Goal: Information Seeking & Learning: Learn about a topic

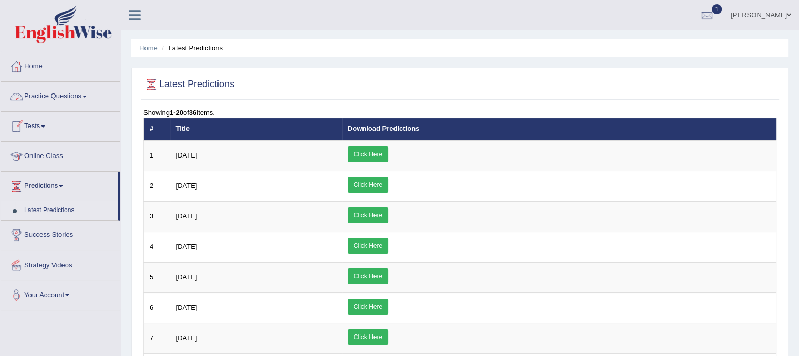
click at [71, 96] on link "Practice Questions" at bounding box center [61, 95] width 120 height 26
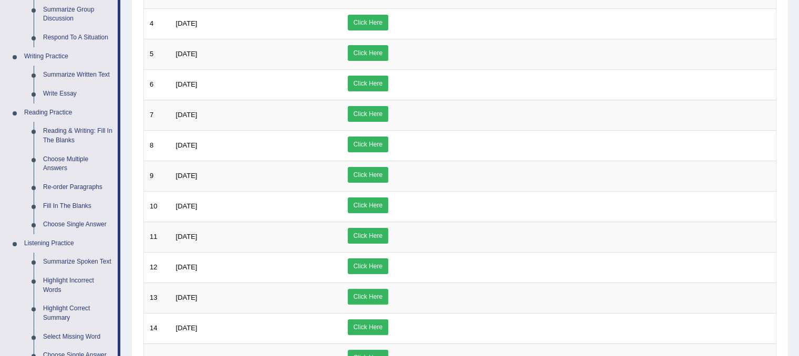
scroll to position [224, 0]
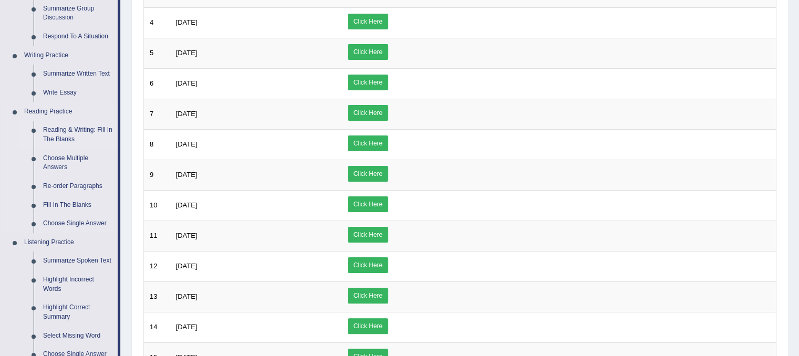
click at [80, 128] on link "Reading & Writing: Fill In The Blanks" at bounding box center [77, 135] width 79 height 28
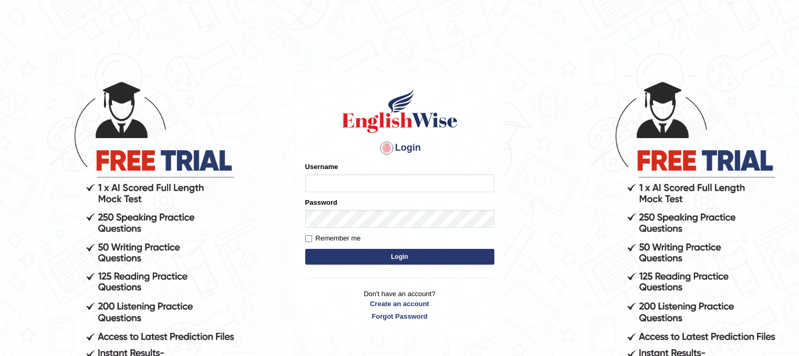
type input "PunamRijal"
click at [395, 257] on button "Login" at bounding box center [399, 257] width 189 height 16
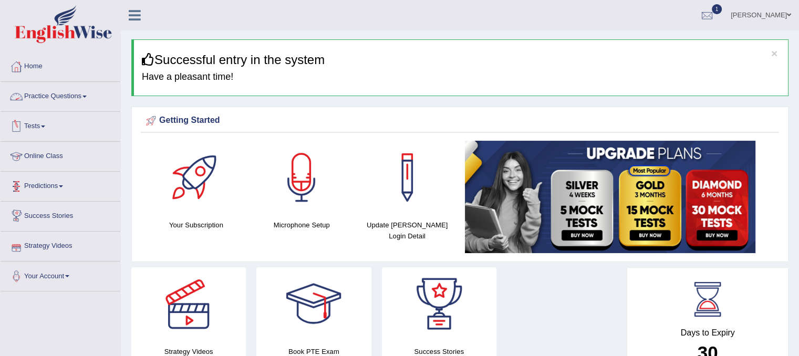
click at [61, 97] on link "Practice Questions" at bounding box center [61, 95] width 120 height 26
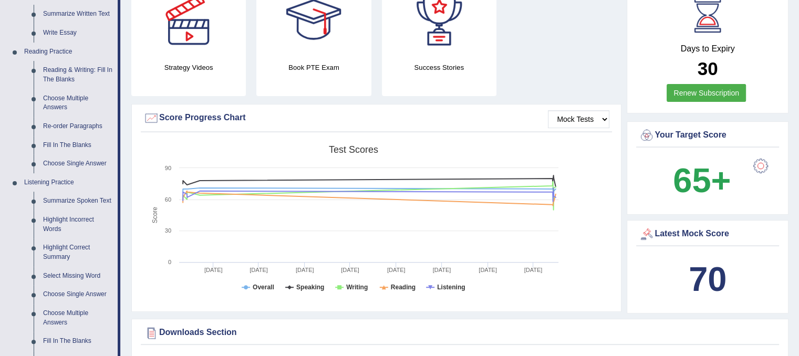
scroll to position [273, 0]
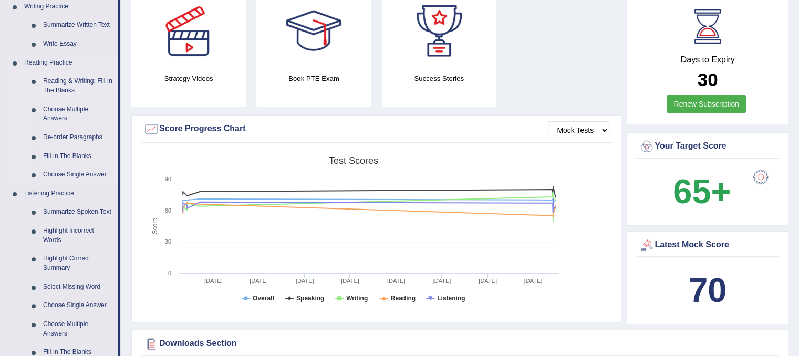
click at [61, 90] on link "Reading & Writing: Fill In The Blanks" at bounding box center [77, 86] width 79 height 28
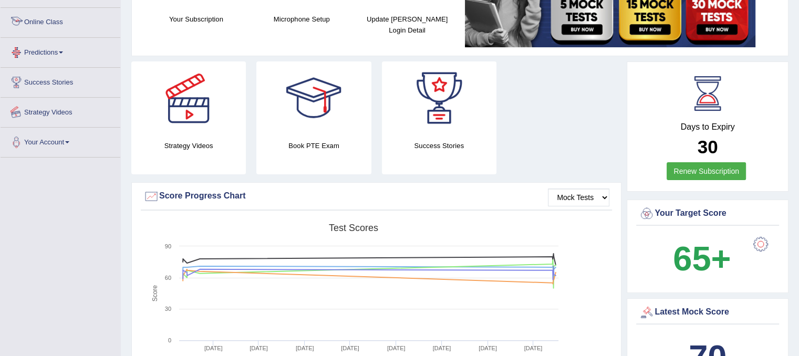
scroll to position [264, 0]
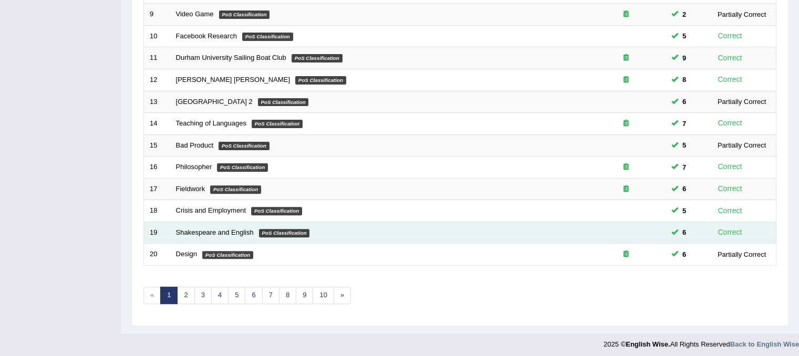
scroll to position [336, 0]
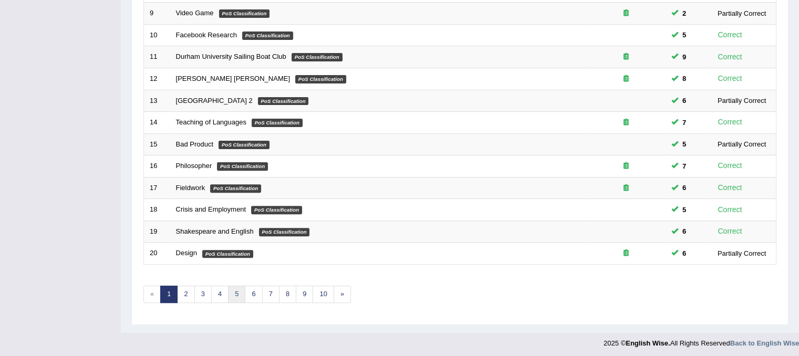
click at [232, 291] on link "5" at bounding box center [236, 294] width 17 height 17
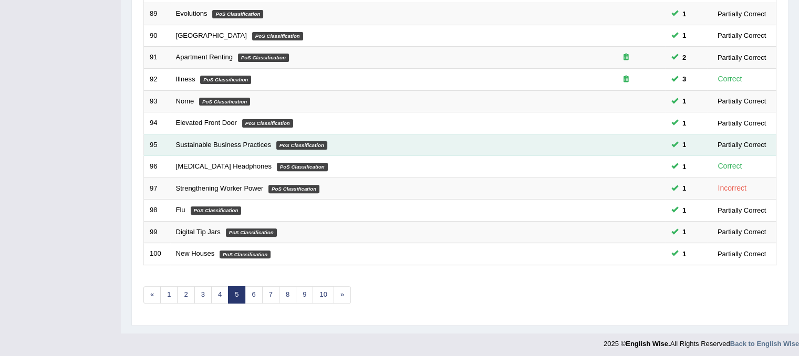
scroll to position [336, 0]
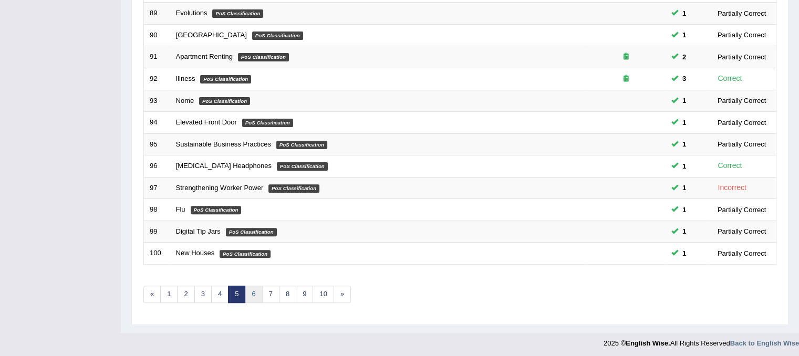
click at [257, 290] on link "6" at bounding box center [253, 294] width 17 height 17
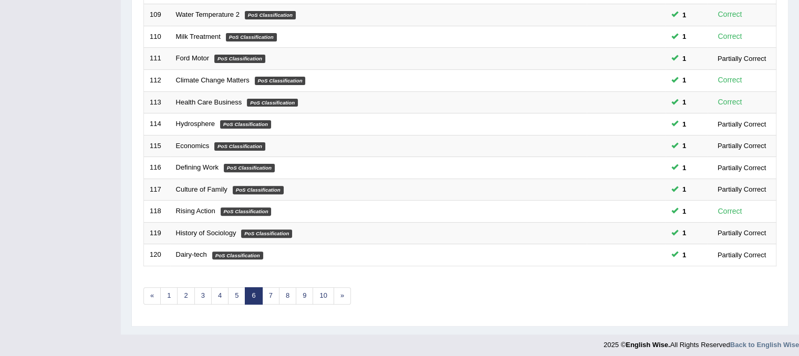
scroll to position [336, 0]
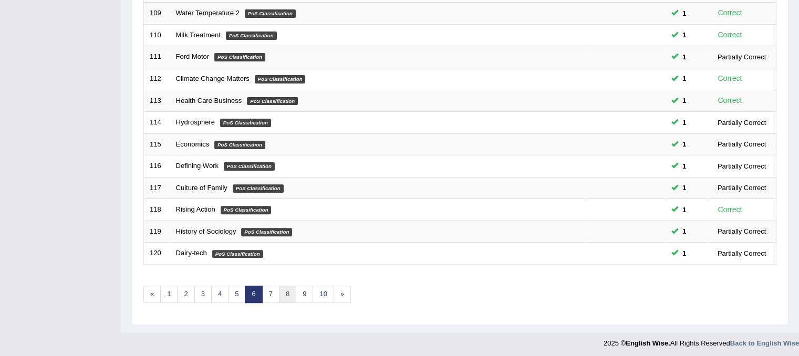
click at [287, 287] on link "8" at bounding box center [287, 294] width 17 height 17
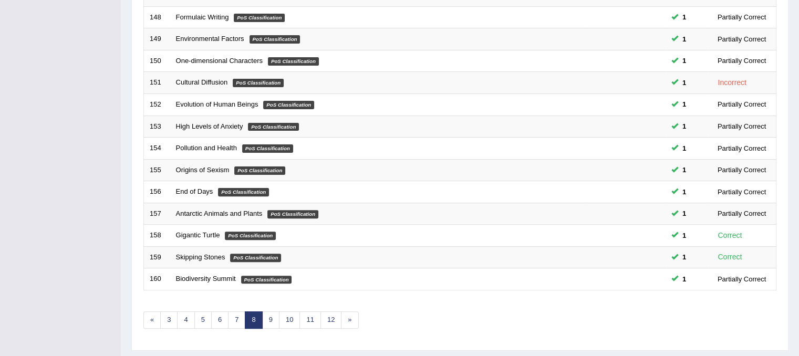
scroll to position [336, 0]
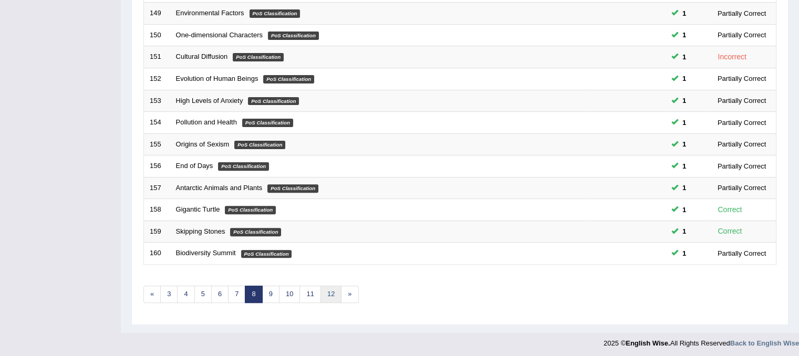
click at [329, 288] on link "12" at bounding box center [330, 294] width 21 height 17
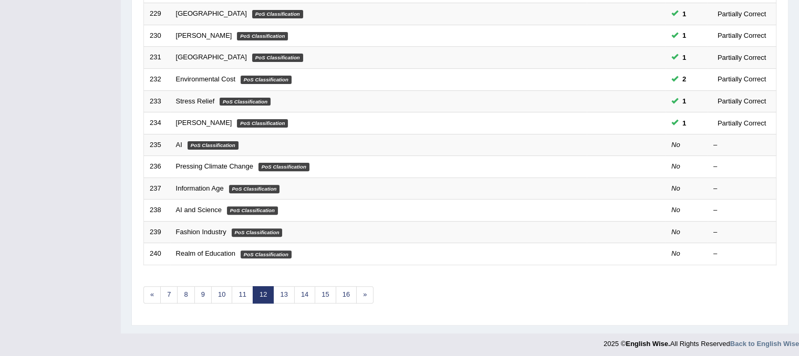
scroll to position [336, 0]
click at [204, 295] on link "9" at bounding box center [202, 294] width 17 height 17
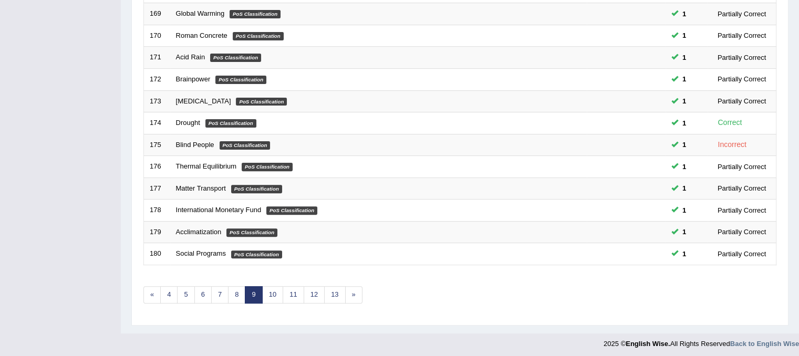
scroll to position [336, 0]
click at [338, 294] on link "13" at bounding box center [334, 294] width 21 height 17
click at [330, 293] on link "13" at bounding box center [334, 294] width 21 height 17
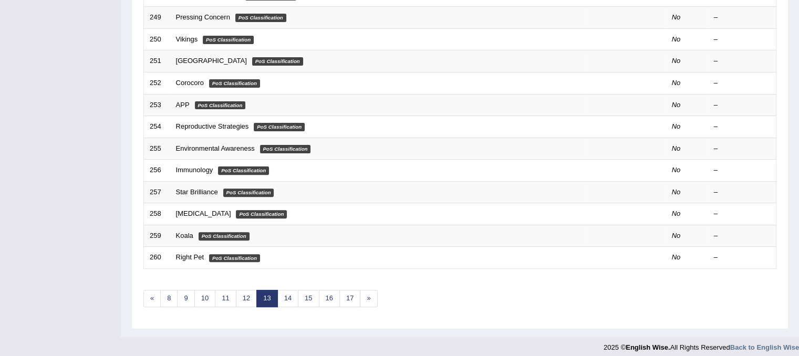
scroll to position [336, 0]
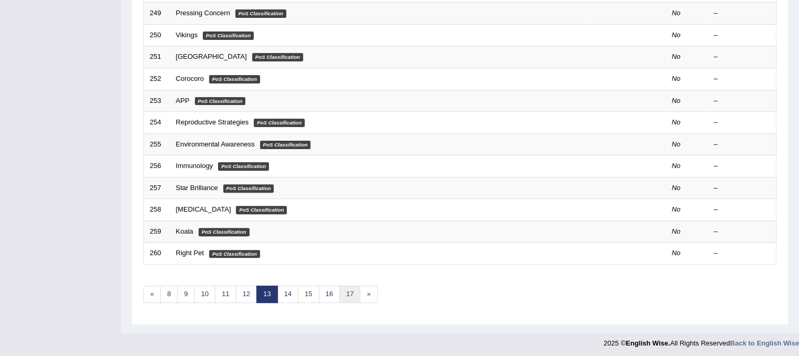
click at [344, 290] on link "17" at bounding box center [349, 294] width 21 height 17
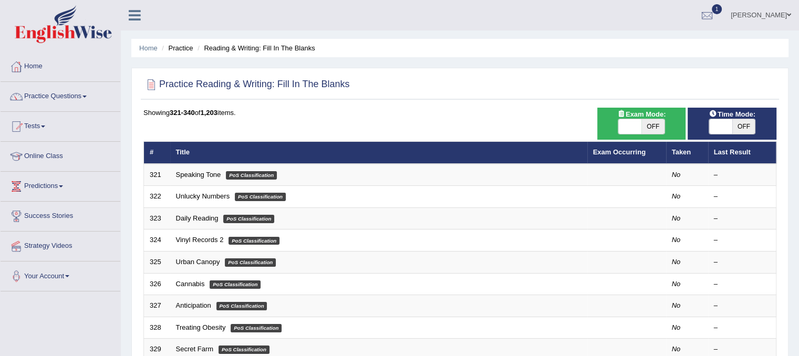
click at [621, 127] on span at bounding box center [629, 126] width 23 height 15
checkbox input "true"
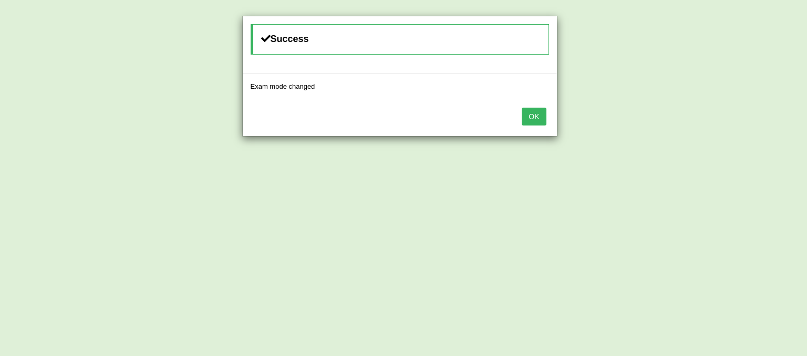
click at [525, 120] on button "OK" at bounding box center [533, 117] width 24 height 18
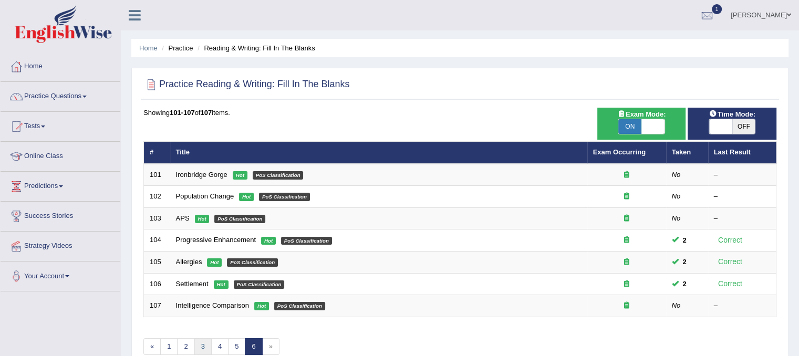
click at [204, 345] on link "3" at bounding box center [202, 346] width 17 height 17
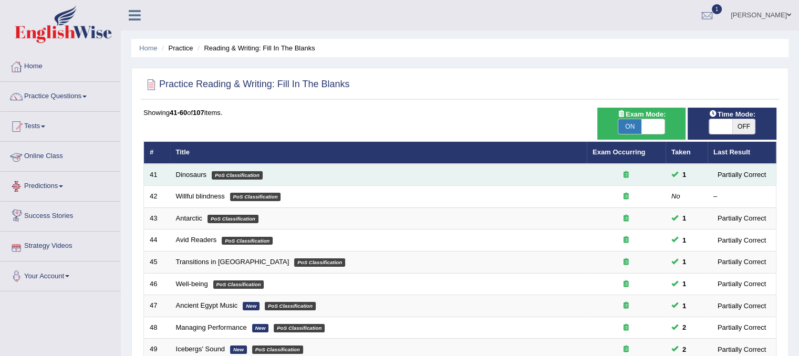
click at [186, 178] on td "Dinosaurs PoS Classification" at bounding box center [378, 175] width 416 height 22
click at [196, 176] on link "Dinosaurs" at bounding box center [191, 175] width 31 height 8
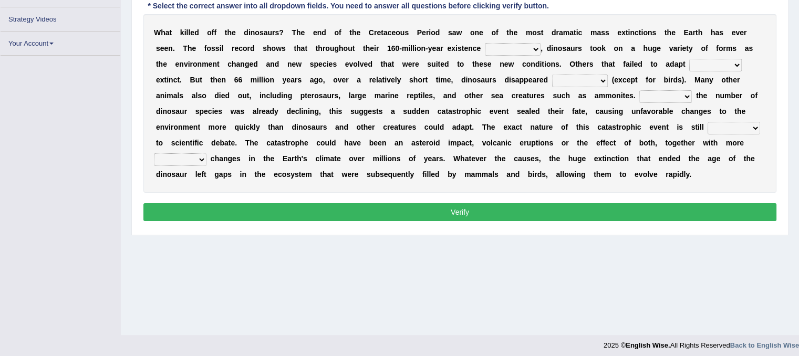
scroll to position [195, 0]
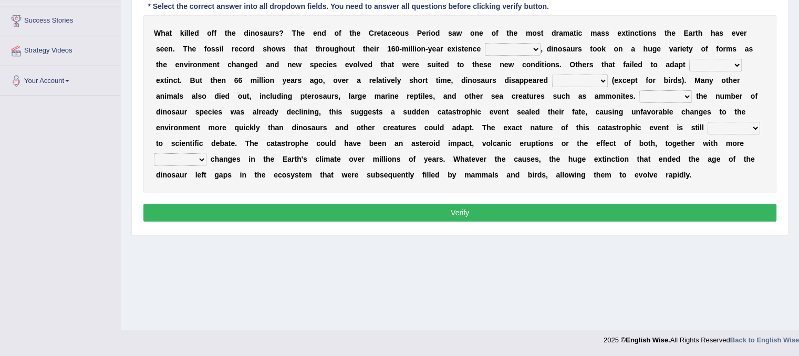
click at [530, 46] on select "existence continuous extent expectation" at bounding box center [513, 49] width 56 height 13
select select "existence"
click at [485, 43] on select "existence continuous extent expectation" at bounding box center [513, 49] width 56 height 13
click at [717, 59] on select "went to go going go" at bounding box center [715, 65] width 53 height 13
select select "went"
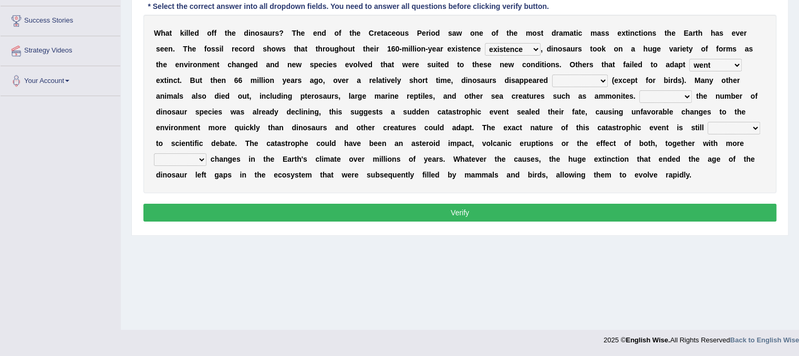
click at [689, 59] on select "went to go going go" at bounding box center [715, 65] width 53 height 13
click at [573, 75] on select "partially gradually completely excessively" at bounding box center [580, 81] width 56 height 13
select select "completely"
click at [552, 75] on select "partially gradually completely excessively" at bounding box center [580, 81] width 56 height 13
click at [677, 92] on select "However Because Although Unless" at bounding box center [665, 96] width 53 height 13
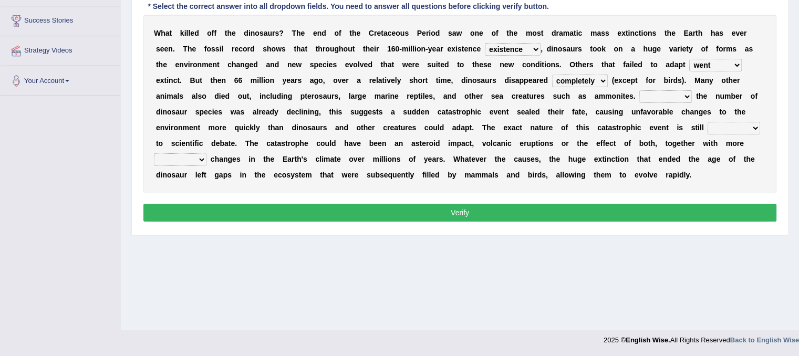
select select "However"
click at [639, 90] on select "However Because Although Unless" at bounding box center [665, 96] width 53 height 13
click at [722, 122] on select "relative open additional focused" at bounding box center [733, 128] width 53 height 13
select select "open"
click at [707, 122] on select "relative open additional focused" at bounding box center [733, 128] width 53 height 13
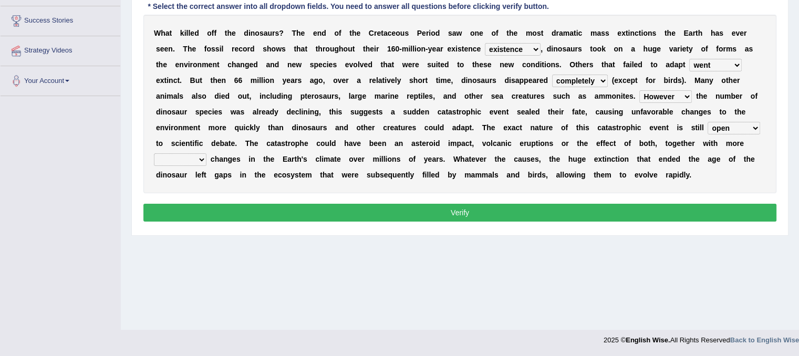
click at [737, 128] on select "relative open additional focused" at bounding box center [733, 128] width 53 height 13
click at [780, 93] on div "Practice Reading & Writing: Fill In The Blanks 41 Dinosaurs Instructions: Below…" at bounding box center [459, 71] width 657 height 330
click at [184, 160] on select "irregular gradual spiritual positive" at bounding box center [180, 159] width 53 height 13
select select "irregular"
click at [154, 153] on select "irregular gradual spiritual positive" at bounding box center [180, 159] width 53 height 13
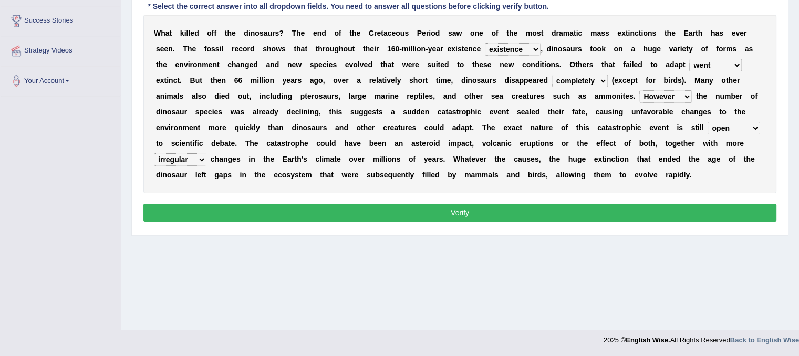
click at [264, 212] on button "Verify" at bounding box center [459, 213] width 633 height 18
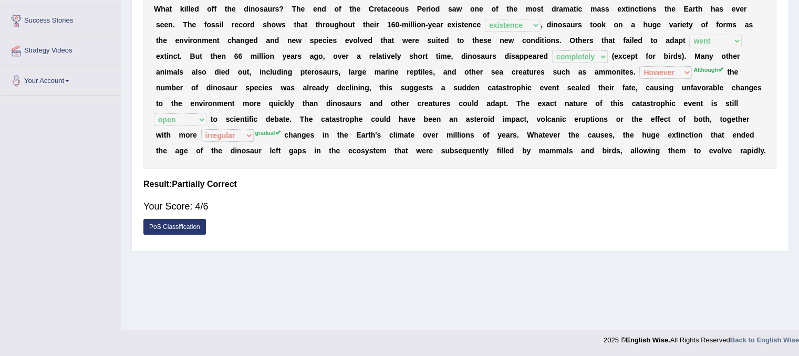
drag, startPoint x: 239, startPoint y: 190, endPoint x: 263, endPoint y: 224, distance: 42.0
click at [263, 224] on div "Instructions: Below is a text with blanks. Click on each blank, a list of choic…" at bounding box center [460, 97] width 638 height 297
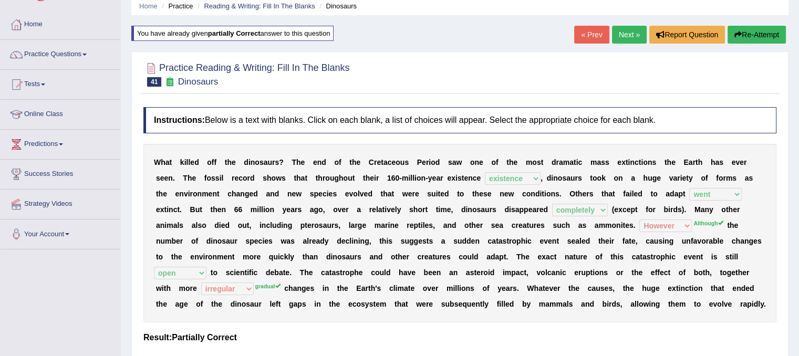
scroll to position [37, 0]
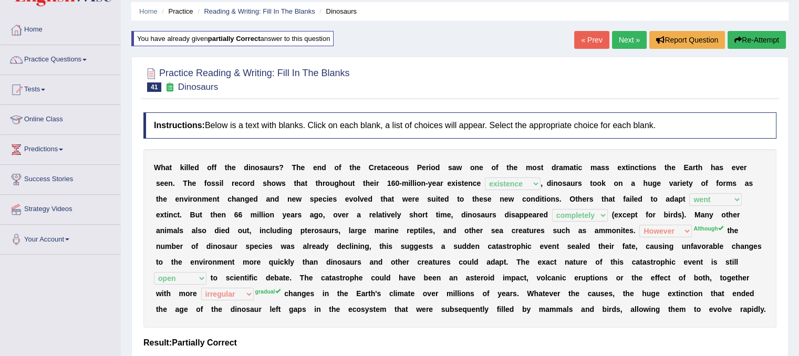
click at [624, 39] on link "Next »" at bounding box center [629, 40] width 35 height 18
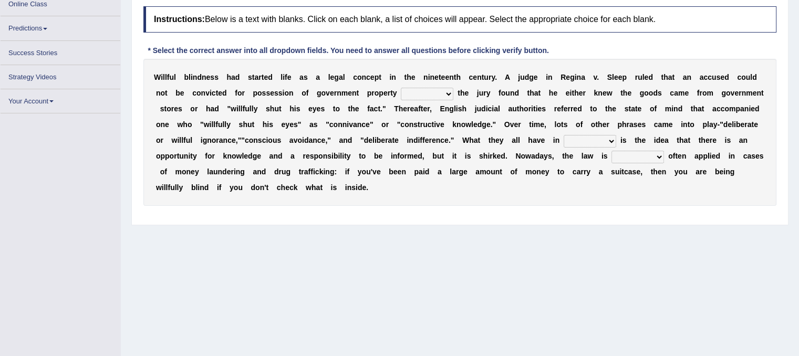
scroll to position [147, 0]
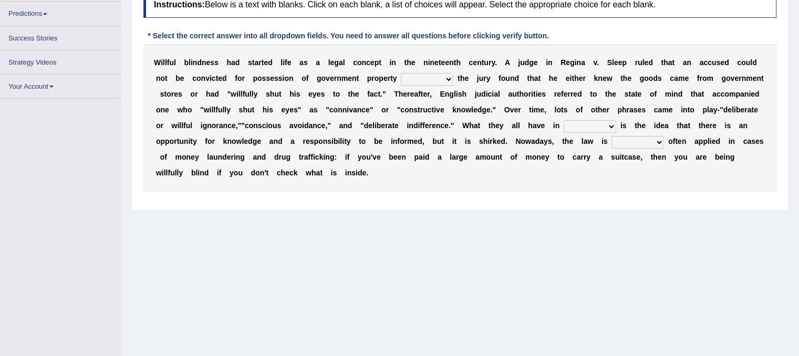
click at [440, 77] on select "since unless although thereby" at bounding box center [427, 79] width 53 height 13
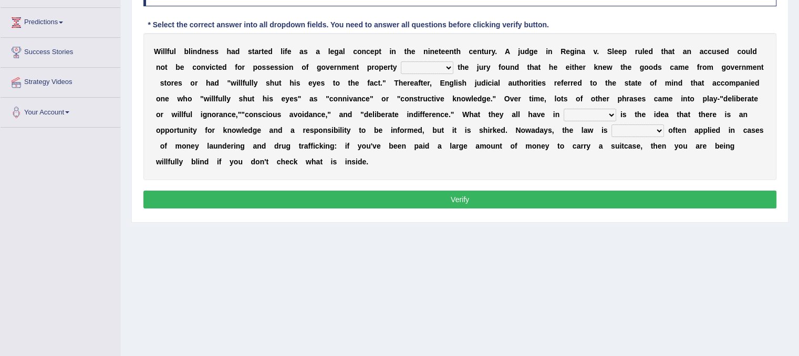
click at [299, 170] on div "W i l l f u l b l i n d n e s s h a d s t a r t e d l i f e a s a l e g a l c o…" at bounding box center [459, 106] width 633 height 147
click at [435, 70] on select "since unless although thereby" at bounding box center [427, 67] width 53 height 13
select select "unless"
click at [401, 61] on select "since unless although thereby" at bounding box center [427, 67] width 53 height 13
click at [603, 112] on select "contrast total relation common" at bounding box center [590, 115] width 53 height 13
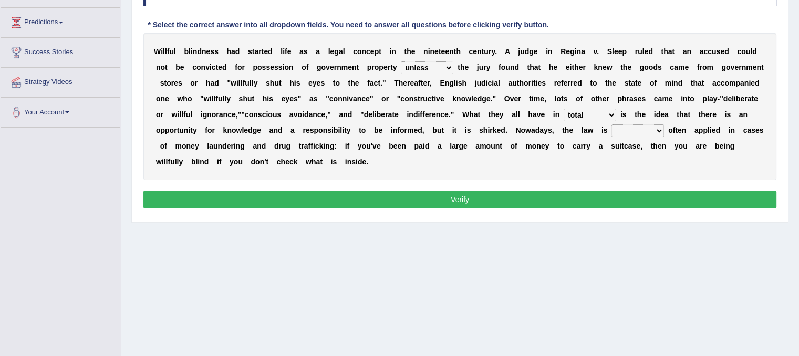
click at [564, 109] on select "contrast total relation common" at bounding box center [590, 115] width 53 height 13
click at [607, 110] on select "contrast total relation common" at bounding box center [590, 115] width 53 height 13
select select "common"
click at [564, 109] on select "contrast total relation common" at bounding box center [590, 115] width 53 height 13
click at [649, 134] on select "little few most less" at bounding box center [637, 130] width 53 height 13
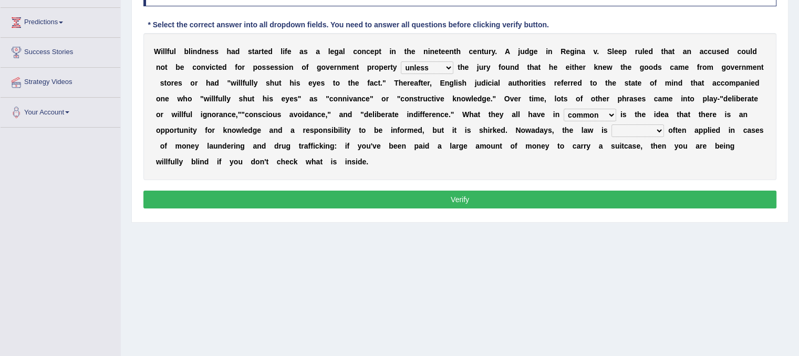
select select "most"
click at [611, 124] on select "little few most less" at bounding box center [637, 130] width 53 height 13
click at [617, 198] on button "Verify" at bounding box center [459, 200] width 633 height 18
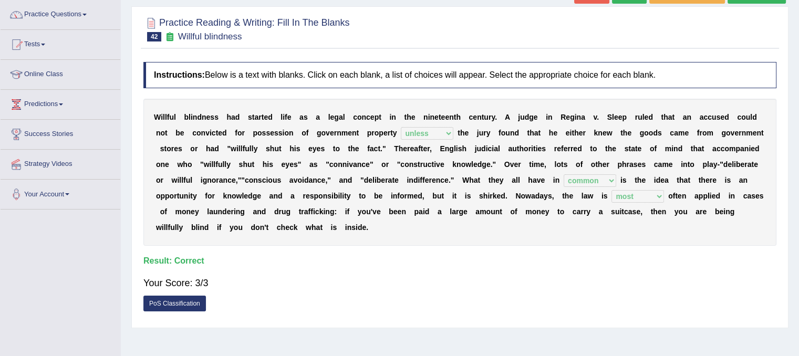
scroll to position [59, 0]
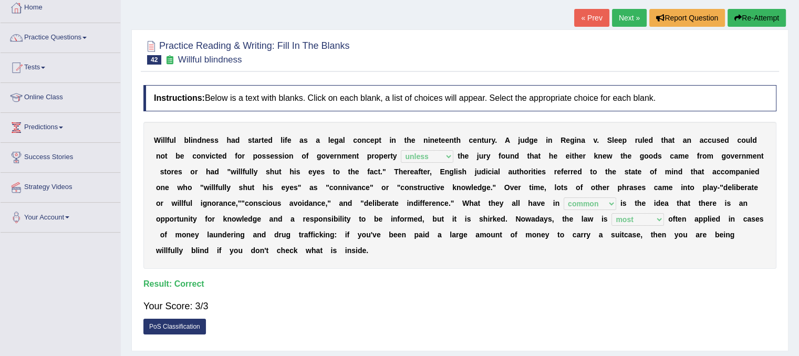
click at [613, 13] on link "Next »" at bounding box center [629, 18] width 35 height 18
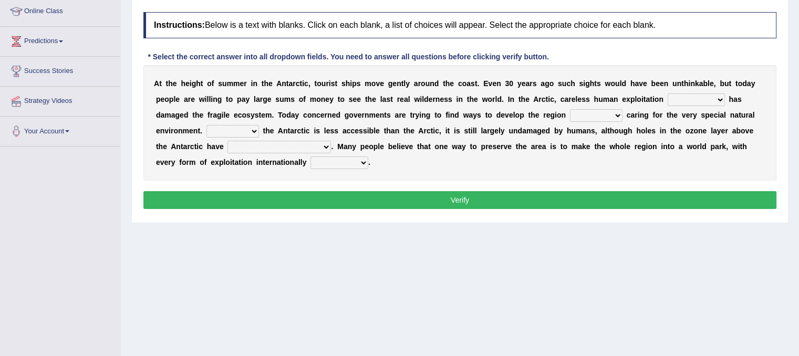
scroll to position [141, 0]
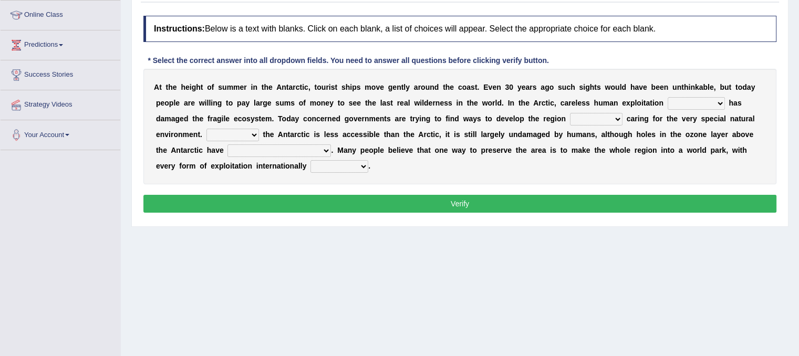
click at [714, 99] on select "in the future ever before on one side in the past" at bounding box center [695, 103] width 57 height 13
select select "in the past"
click at [667, 97] on select "in the future ever before on one side in the past" at bounding box center [695, 103] width 57 height 13
click at [613, 118] on select "while whereas even though" at bounding box center [596, 119] width 53 height 13
select select "though"
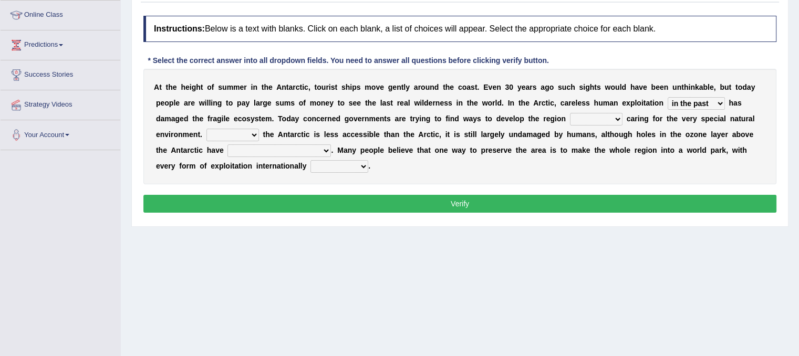
click at [570, 113] on select "while whereas even though" at bounding box center [596, 119] width 53 height 13
click at [242, 136] on select "Because Whether Unless Besides" at bounding box center [232, 135] width 53 height 13
select select "Because"
click at [206, 129] on select "Because Whether Unless Besides" at bounding box center [232, 135] width 53 height 13
click at [307, 144] on select "yet discovered ever discovered already been discovered already been discovering" at bounding box center [278, 150] width 103 height 13
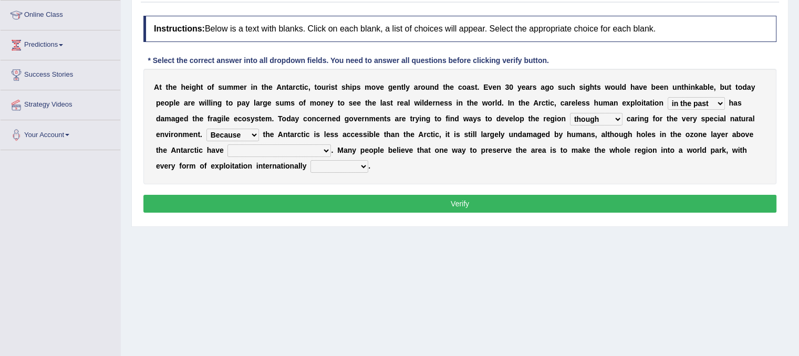
select select "already been discovered"
click at [227, 144] on select "yet discovered ever discovered already been discovered already been discovering" at bounding box center [278, 150] width 103 height 13
click at [351, 163] on select "expanded spanned banned transformed" at bounding box center [339, 166] width 58 height 13
select select "banned"
click at [310, 160] on select "expanded spanned banned transformed" at bounding box center [339, 166] width 58 height 13
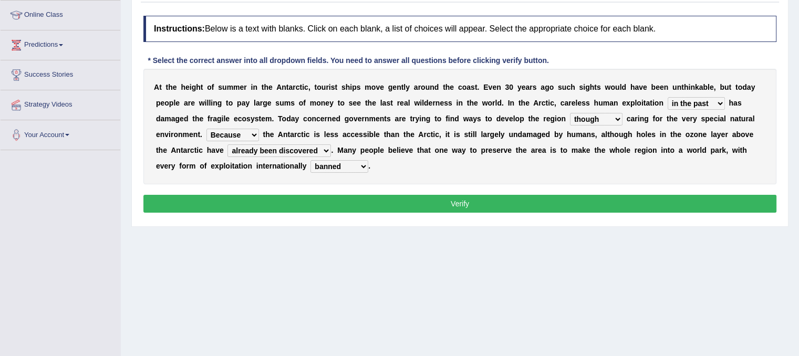
click at [374, 198] on button "Verify" at bounding box center [459, 204] width 633 height 18
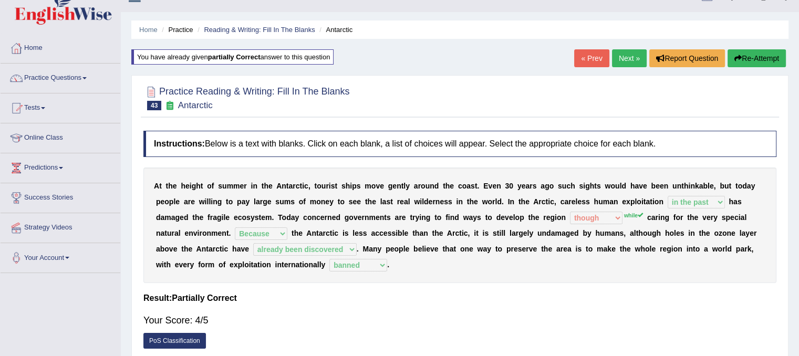
scroll to position [0, 0]
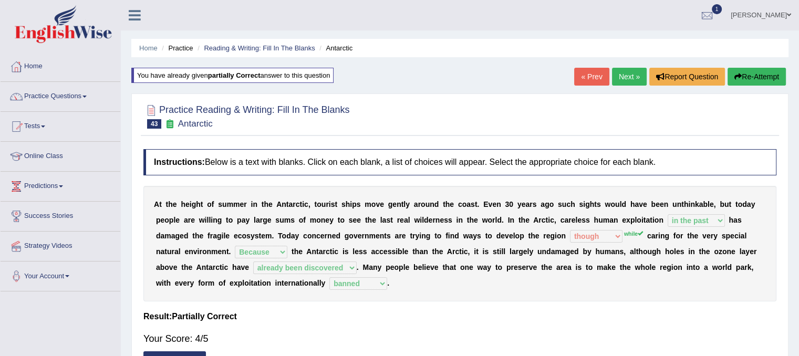
click at [620, 78] on link "Next »" at bounding box center [629, 77] width 35 height 18
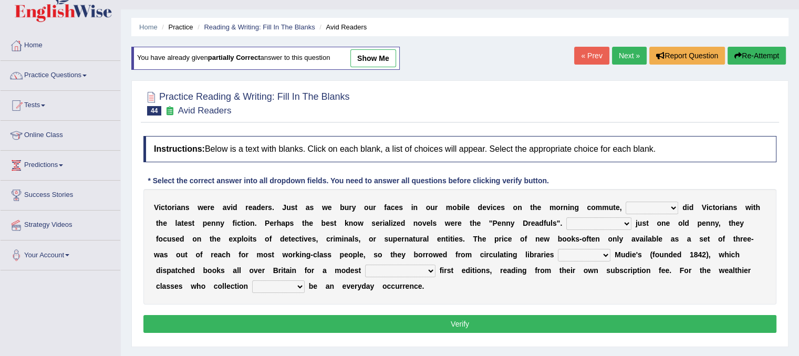
scroll to position [42, 0]
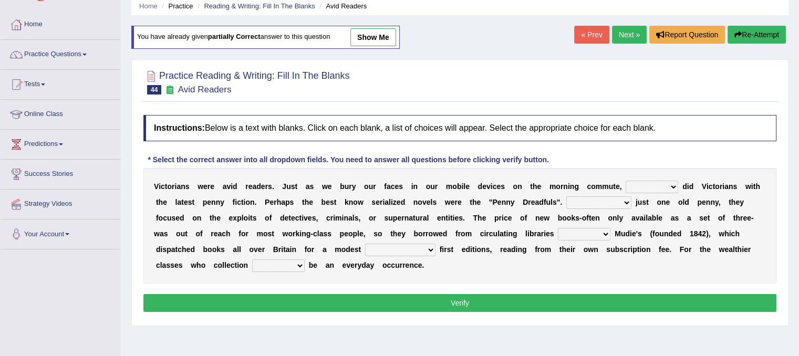
click at [644, 182] on select "either so too neither whether" at bounding box center [651, 187] width 53 height 13
select select "whether"
click at [625, 181] on select "either so too neither whether" at bounding box center [651, 187] width 53 height 13
click at [616, 200] on select "Costed Having costed Costing Cost" at bounding box center [598, 202] width 65 height 13
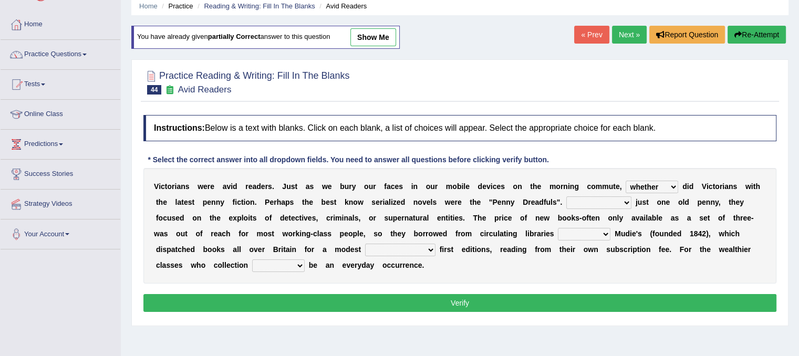
click at [624, 204] on select "Costed Having costed Costing Cost" at bounding box center [598, 202] width 65 height 13
select select "Costed"
click at [566, 196] on select "Costed Having costed Costing Cost" at bounding box center [598, 202] width 65 height 13
click at [525, 215] on b "f" at bounding box center [526, 218] width 3 height 8
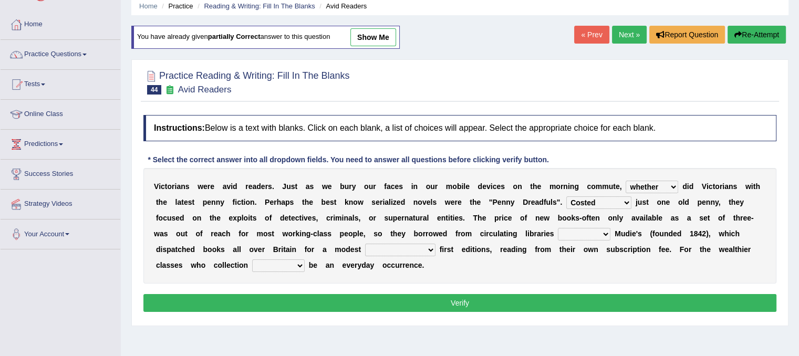
drag, startPoint x: 525, startPoint y: 215, endPoint x: 518, endPoint y: 187, distance: 28.1
click at [518, 187] on div "V i c t o r i a n s w e r e a v i d r e a d e r s . J u s t a s w e b u r y o u…" at bounding box center [459, 226] width 633 height 116
click at [592, 240] on div "V i c t o r i a n s w e r e a v i d r e a d e r s . J u s t a s w e b u r y o u…" at bounding box center [459, 226] width 633 height 116
click at [592, 234] on select "such as other than that is as to" at bounding box center [584, 234] width 53 height 13
select select "other than"
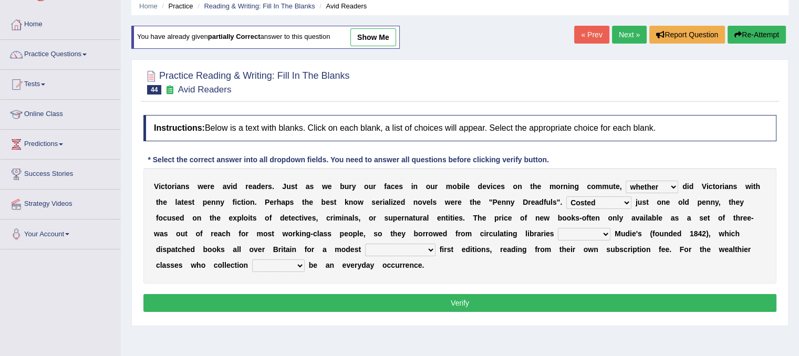
click at [558, 228] on select "such as other than that is as to" at bounding box center [584, 234] width 53 height 13
click at [432, 251] on select "could afford afford having afforded affording" at bounding box center [400, 250] width 70 height 13
select select "could afford"
click at [365, 244] on select "could afford afford having afforded affording" at bounding box center [400, 250] width 70 height 13
click at [296, 265] on select "would could should did" at bounding box center [278, 265] width 53 height 13
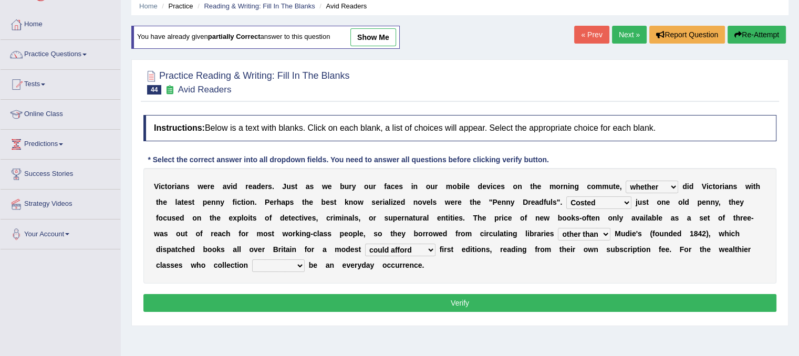
select select "could"
click at [252, 259] on select "would could should did" at bounding box center [278, 265] width 53 height 13
click at [306, 302] on button "Verify" at bounding box center [459, 303] width 633 height 18
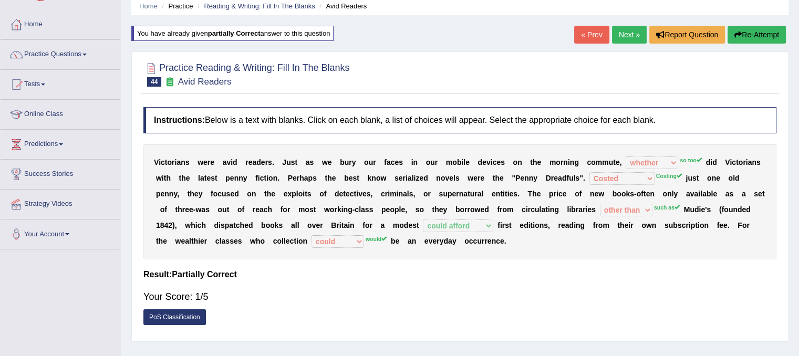
click at [746, 33] on button "Re-Attempt" at bounding box center [756, 35] width 58 height 18
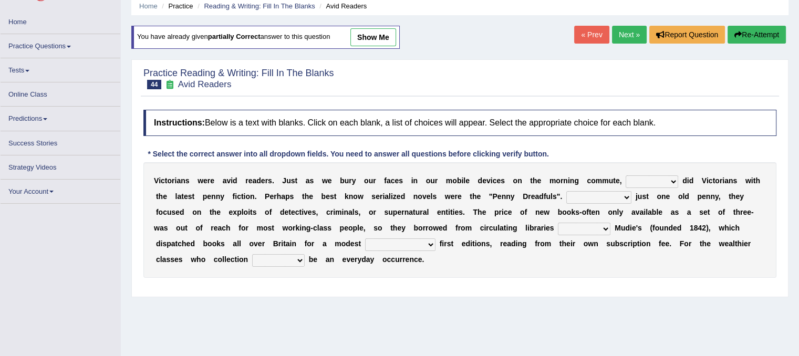
click at [673, 175] on select "either so too neither whether" at bounding box center [651, 181] width 53 height 13
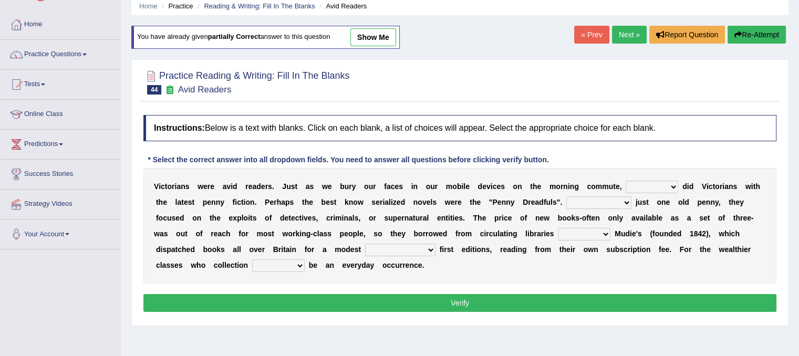
select select "so too"
click at [625, 181] on select "either so too neither whether" at bounding box center [651, 187] width 53 height 13
click at [596, 200] on select "Costed Having costed Costing Cost" at bounding box center [598, 202] width 65 height 13
select select "Costing"
click at [566, 196] on select "Costed Having costed Costing Cost" at bounding box center [598, 202] width 65 height 13
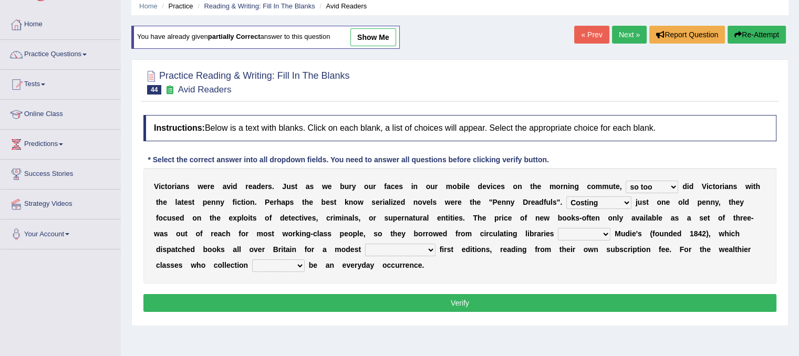
click at [591, 235] on select "such as other than that is as to" at bounding box center [584, 234] width 53 height 13
select select "such as"
click at [558, 228] on select "such as other than that is as to" at bounding box center [584, 234] width 53 height 13
click at [420, 255] on div "V i c t o r i a n s w e r e a v i d r e a d e r s . J u s t a s w e b u r y o u…" at bounding box center [459, 226] width 633 height 116
click at [421, 247] on select "could afford afford having afforded affording" at bounding box center [400, 250] width 70 height 13
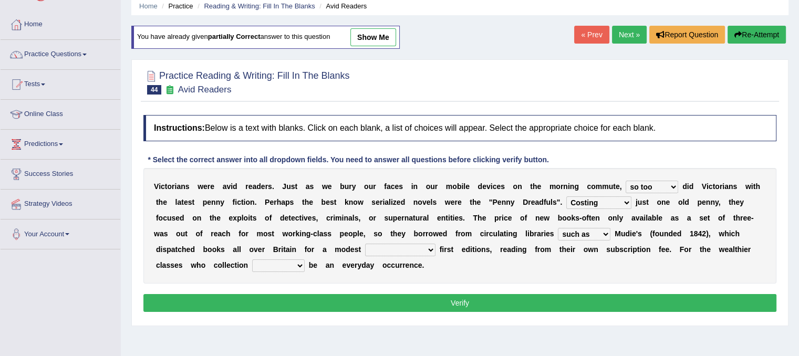
select select "could afford"
click at [365, 244] on select "could afford afford having afforded affording" at bounding box center [400, 250] width 70 height 13
click at [281, 260] on select "would could should did" at bounding box center [278, 265] width 53 height 13
select select "would"
click at [252, 259] on select "would could should did" at bounding box center [278, 265] width 53 height 13
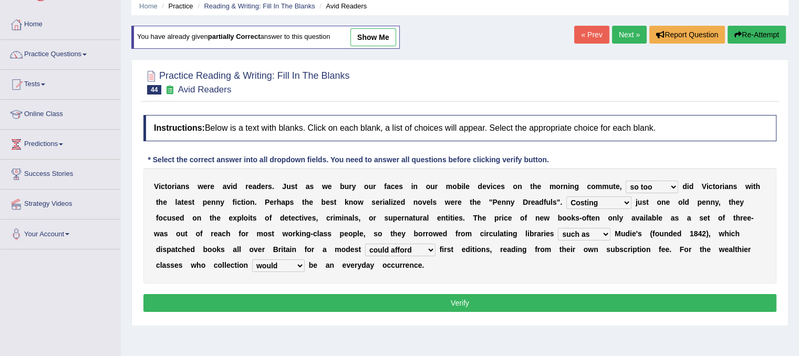
click at [348, 296] on button "Verify" at bounding box center [459, 303] width 633 height 18
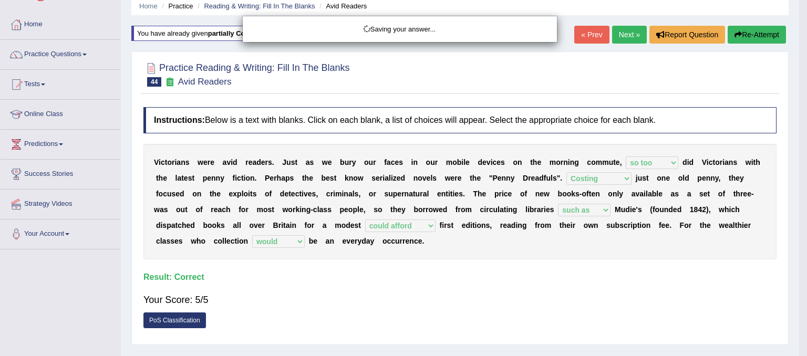
click at [348, 296] on body "Toggle navigation Home Practice Questions Speaking Practice Read Aloud Repeat S…" at bounding box center [403, 136] width 807 height 356
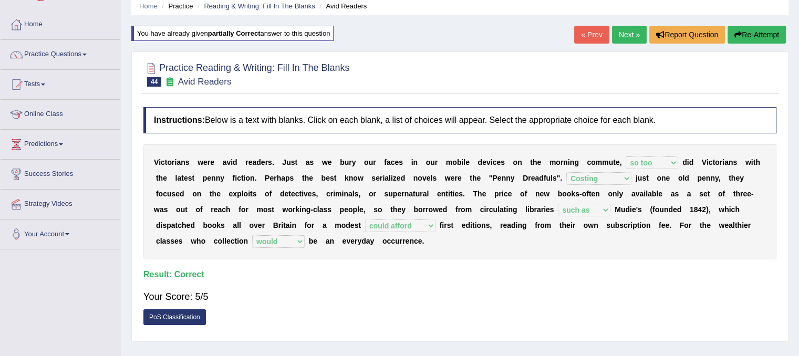
click at [626, 33] on link "Next »" at bounding box center [629, 35] width 35 height 18
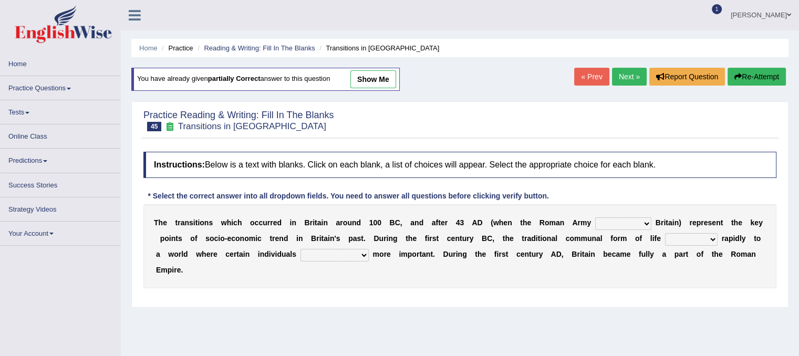
click at [633, 225] on select "purported pursued enlightened invaded" at bounding box center [623, 223] width 56 height 13
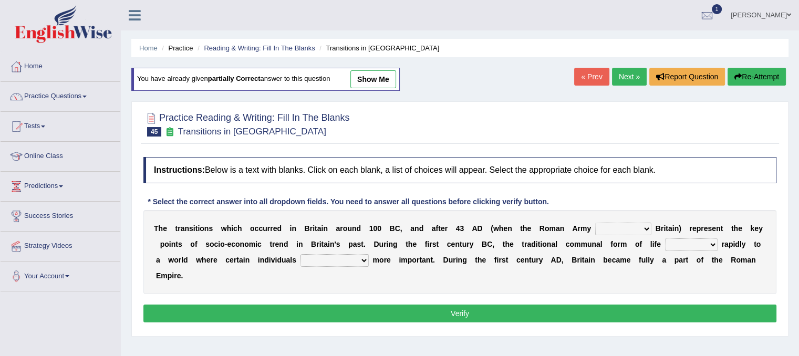
select select "invaded"
click at [595, 223] on select "purported pursued enlightened invaded" at bounding box center [623, 229] width 56 height 13
click at [690, 244] on select "withdrew shaped awarded shifted" at bounding box center [691, 244] width 53 height 13
select select "shifted"
click at [665, 238] on select "withdrew shaped awarded shifted" at bounding box center [691, 244] width 53 height 13
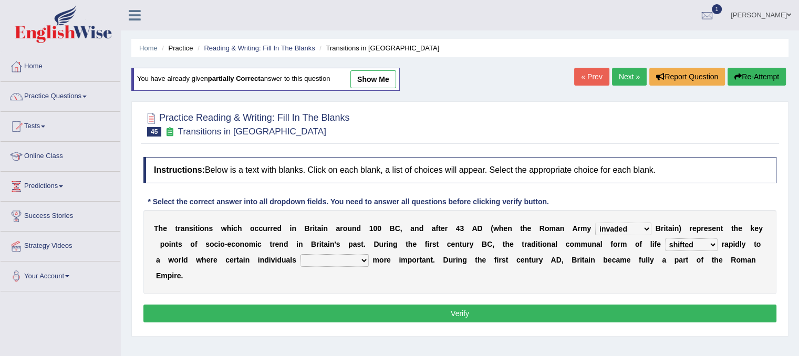
click at [357, 261] on select "became become having become becoming" at bounding box center [334, 260] width 68 height 13
select select "becoming"
click at [300, 254] on select "became become having become becoming" at bounding box center [334, 260] width 68 height 13
click at [411, 314] on button "Verify" at bounding box center [459, 314] width 633 height 18
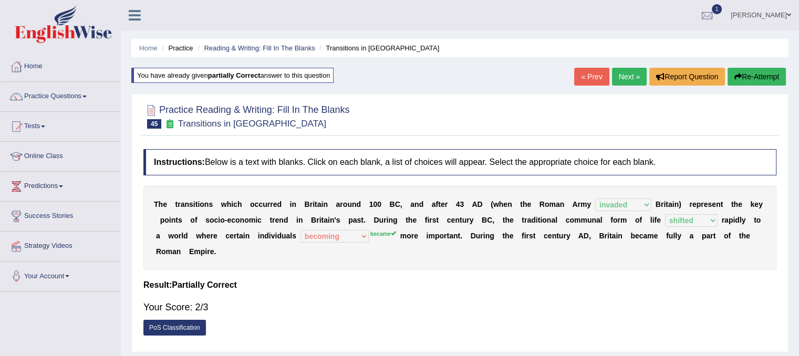
click at [623, 77] on link "Next »" at bounding box center [629, 77] width 35 height 18
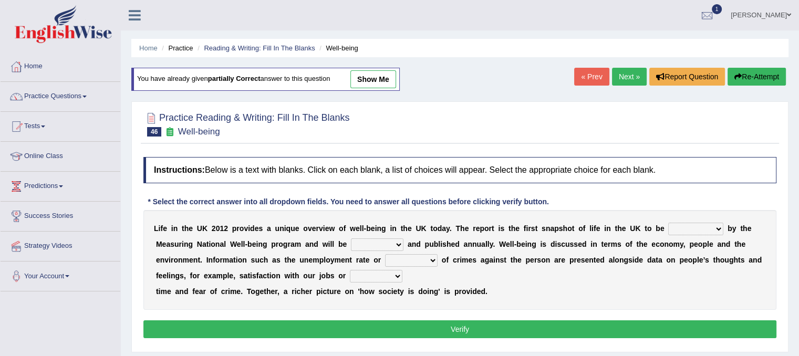
click at [681, 231] on select "delivered protected demanded overviewed" at bounding box center [695, 229] width 55 height 13
select select "overviewed"
click at [668, 223] on select "delivered protected demanded overviewed" at bounding box center [695, 229] width 55 height 13
click at [391, 242] on select "distorted charted updated arranged" at bounding box center [377, 244] width 53 height 13
select select "updated"
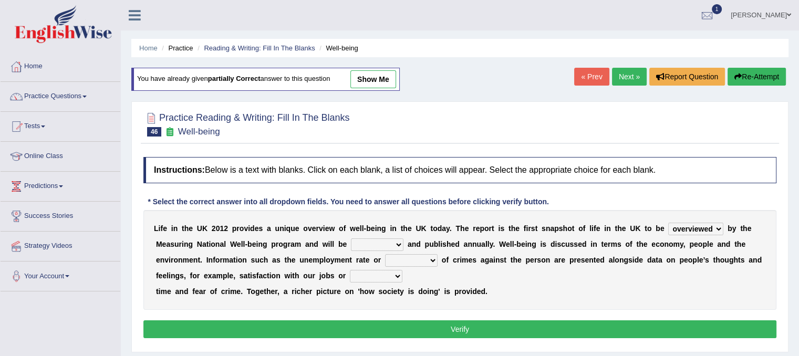
click at [351, 238] on select "distorted charted updated arranged" at bounding box center [377, 244] width 53 height 13
click at [420, 260] on select "velocity weight span number" at bounding box center [411, 260] width 53 height 13
select select "number"
click at [385, 254] on select "velocity weight span number" at bounding box center [411, 260] width 53 height 13
click at [385, 273] on select "pressure plea fancy leisure" at bounding box center [376, 276] width 53 height 13
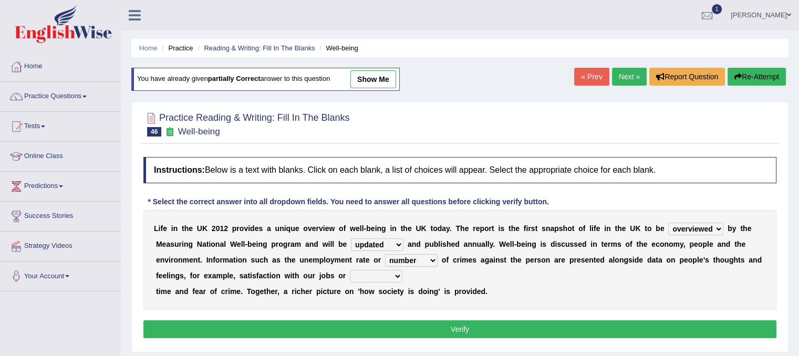
select select "pressure"
click at [350, 270] on select "pressure plea fancy leisure" at bounding box center [376, 276] width 53 height 13
click at [379, 330] on button "Verify" at bounding box center [459, 329] width 633 height 18
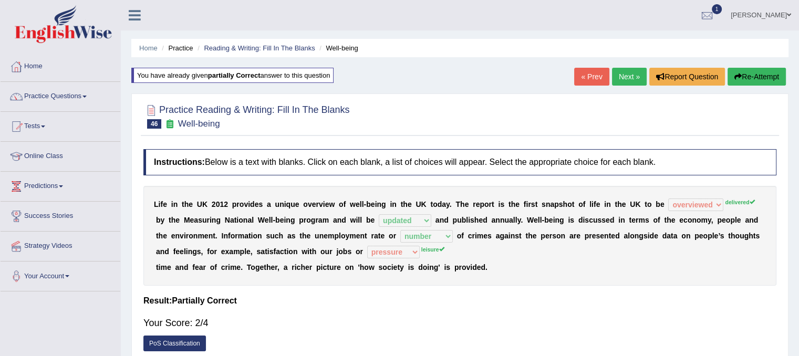
click at [617, 75] on link "Next »" at bounding box center [629, 77] width 35 height 18
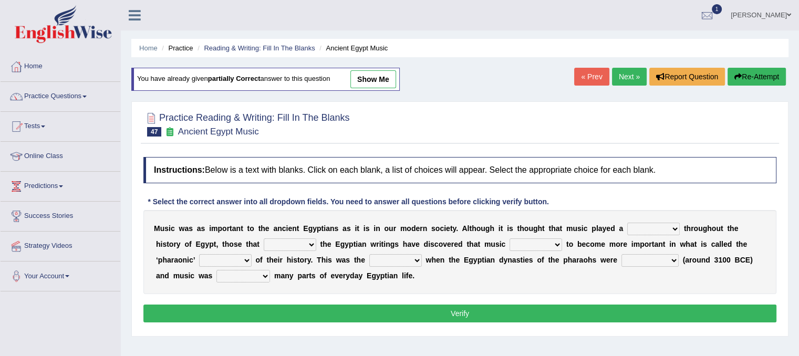
click at [670, 230] on select "role game response situation" at bounding box center [653, 229] width 53 height 13
select select "role"
click at [627, 223] on select "role game response situation" at bounding box center [653, 229] width 53 height 13
click at [305, 247] on select "need require confirm study" at bounding box center [290, 244] width 53 height 13
select select "require"
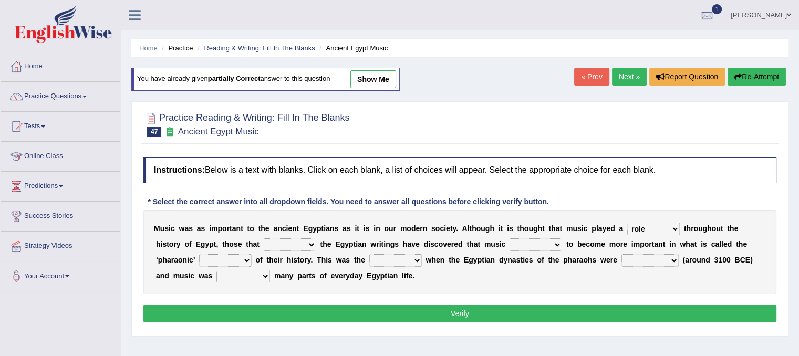
click at [264, 238] on select "need require confirm study" at bounding box center [290, 244] width 53 height 13
click at [544, 242] on select "predicted seemed like thought" at bounding box center [535, 244] width 53 height 13
select select "seemed"
click at [509, 238] on select "predicted seemed like thought" at bounding box center [535, 244] width 53 height 13
click at [245, 260] on select "period people place race" at bounding box center [225, 260] width 53 height 13
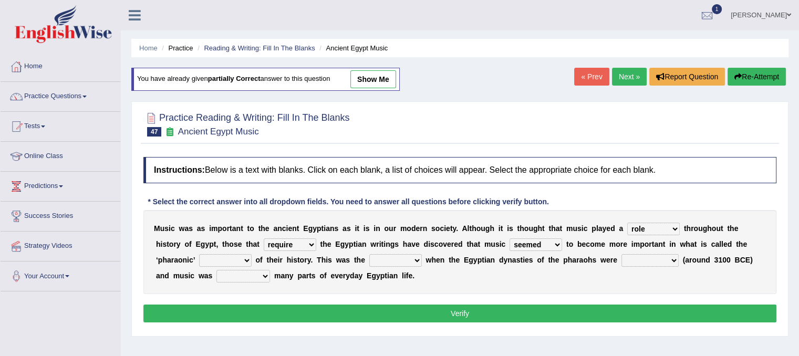
select select "period"
click at [199, 254] on select "period people place race" at bounding box center [225, 260] width 53 height 13
click at [411, 260] on select "result range time group" at bounding box center [395, 260] width 53 height 13
select select "time"
click at [369, 254] on select "result range time group" at bounding box center [395, 260] width 53 height 13
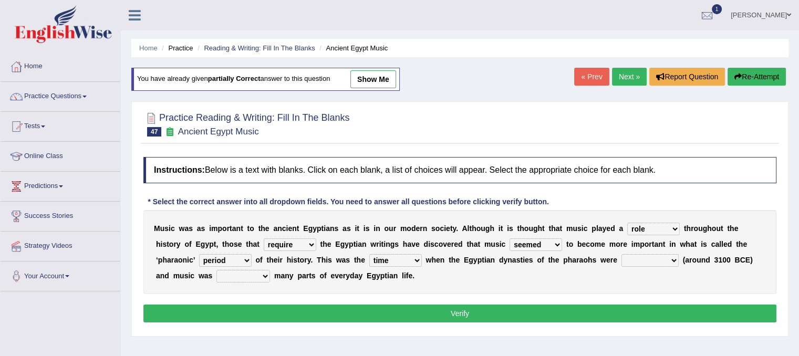
click at [644, 265] on select "contributed established constructed raised" at bounding box center [649, 260] width 57 height 13
select select "raised"
click at [621, 254] on select "contributed established constructed raised" at bounding box center [649, 260] width 57 height 13
click at [255, 275] on select "found at found found from found in" at bounding box center [243, 276] width 54 height 13
click at [216, 270] on select "found at found found from found in" at bounding box center [243, 276] width 54 height 13
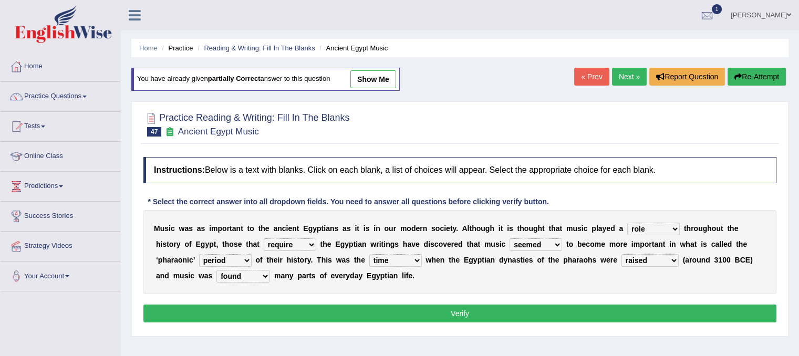
click at [258, 275] on select "found at found found from found in" at bounding box center [243, 276] width 54 height 13
select select "found in"
click at [216, 270] on select "found at found found from found in" at bounding box center [243, 276] width 54 height 13
click at [293, 317] on button "Verify" at bounding box center [459, 314] width 633 height 18
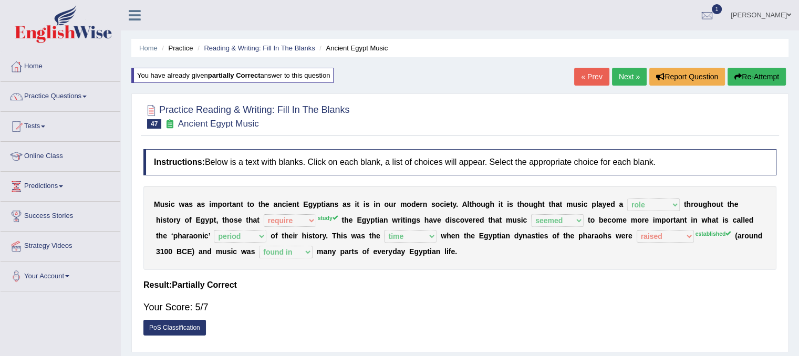
click at [626, 80] on link "Next »" at bounding box center [629, 77] width 35 height 18
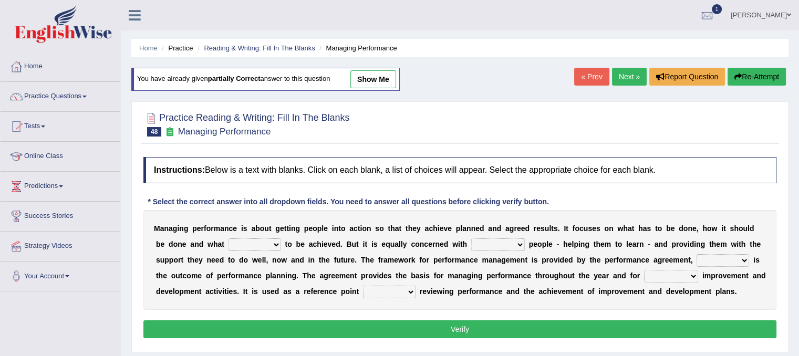
click at [274, 242] on select "is need must requires" at bounding box center [254, 244] width 53 height 13
click at [273, 243] on select "is need must requires" at bounding box center [254, 244] width 53 height 13
select select "need"
click at [228, 238] on select "is need must requires" at bounding box center [254, 244] width 53 height 13
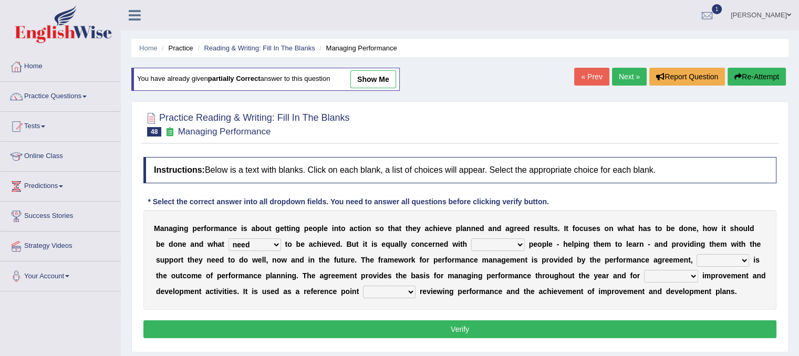
click at [507, 243] on select "developing evaluating recruiting alerting" at bounding box center [498, 244] width 54 height 13
select select "evaluating"
click at [471, 238] on select "developing evaluating recruiting alerting" at bounding box center [498, 244] width 54 height 13
click at [726, 256] on select "what this which of which" at bounding box center [722, 260] width 53 height 13
select select "which"
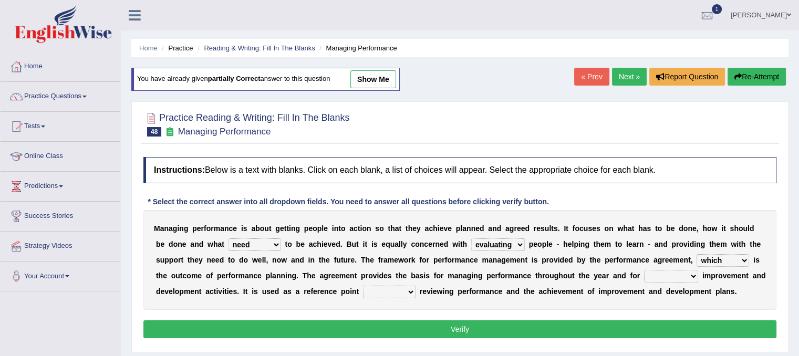
click at [696, 254] on select "what this which of which" at bounding box center [722, 260] width 53 height 13
click at [683, 276] on select "guiding reassuring heralding concluding" at bounding box center [671, 276] width 54 height 13
select select "concluding"
click at [644, 270] on select "guiding reassuring heralding concluding" at bounding box center [671, 276] width 54 height 13
click at [403, 292] on select "when as until since" at bounding box center [389, 292] width 53 height 13
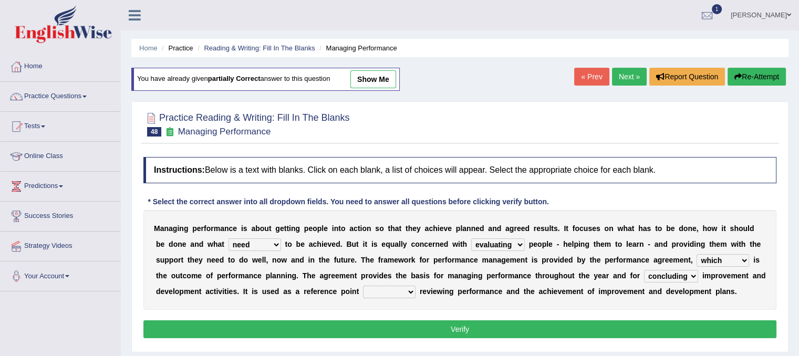
click at [363, 286] on select "when as until since" at bounding box center [389, 292] width 53 height 13
click at [399, 292] on select "when as until since" at bounding box center [389, 292] width 53 height 13
select select "until"
click at [363, 286] on select "when as until since" at bounding box center [389, 292] width 53 height 13
click at [389, 265] on div "M a n a g i n g p e r f o r m a n c e i s a b o u t g e t t i n g p e o p l e i…" at bounding box center [459, 260] width 633 height 100
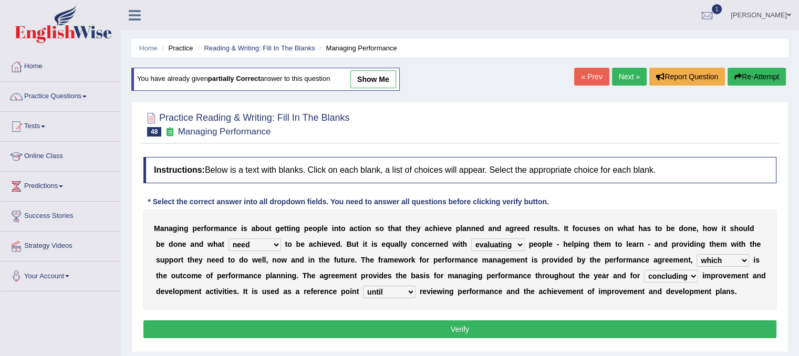
click at [474, 332] on button "Verify" at bounding box center [459, 329] width 633 height 18
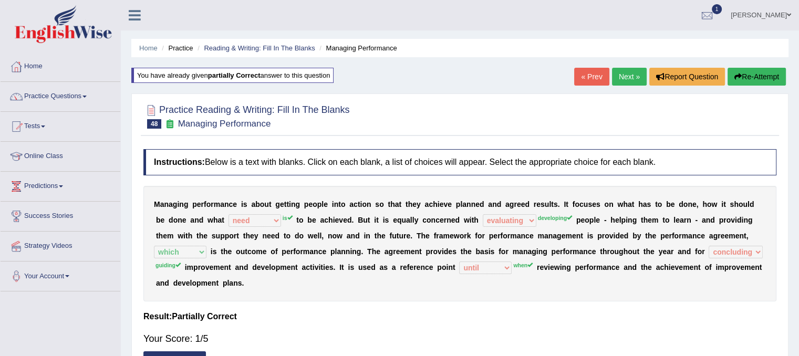
click at [624, 72] on link "Next »" at bounding box center [629, 77] width 35 height 18
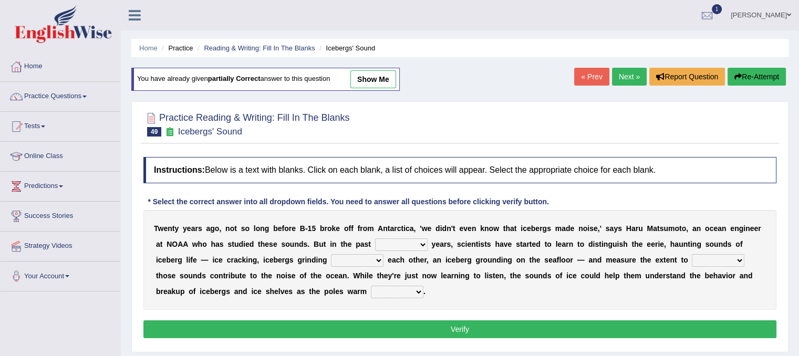
click at [412, 241] on select "for more much few" at bounding box center [401, 244] width 53 height 13
select select "few"
click at [375, 238] on select "for more much few" at bounding box center [401, 244] width 53 height 13
click at [385, 256] on b at bounding box center [385, 260] width 4 height 8
click at [379, 259] on select "within about through against" at bounding box center [357, 260] width 53 height 13
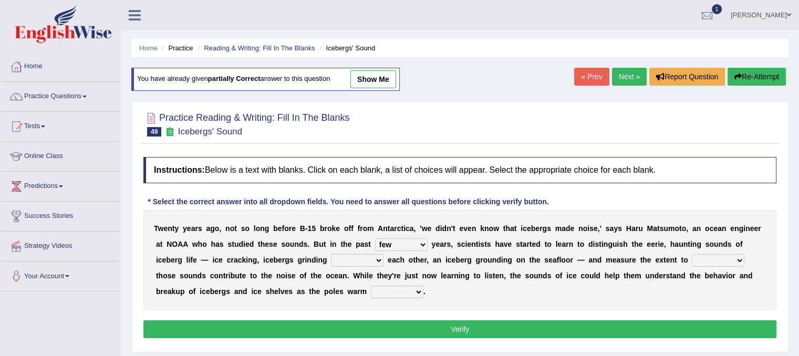
select select "against"
click at [331, 254] on select "within about through against" at bounding box center [357, 260] width 53 height 13
click at [725, 257] on select "which why what whether" at bounding box center [718, 260] width 53 height 13
select select "whether"
click at [692, 254] on select "which why what whether" at bounding box center [718, 260] width 53 height 13
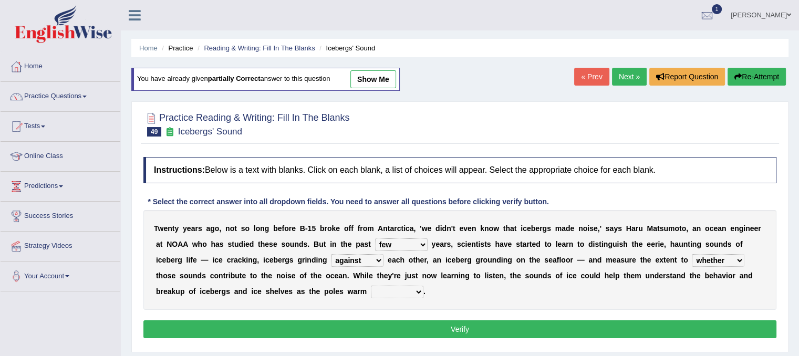
click at [420, 293] on select "away out up off" at bounding box center [397, 292] width 53 height 13
select select "up"
click at [371, 286] on select "away out up off" at bounding box center [397, 292] width 53 height 13
click at [409, 245] on select "for more much few" at bounding box center [401, 244] width 53 height 13
click at [477, 289] on div "T w e n t y y e a r s a g o , n o t s o l o n g b e f o r e B - 1 5 b r o k e o…" at bounding box center [459, 260] width 633 height 100
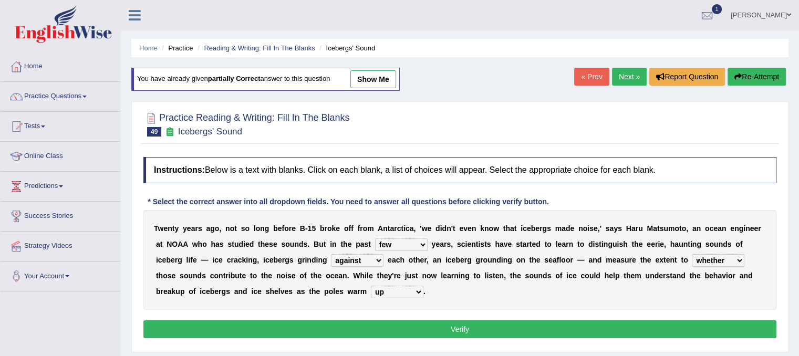
click at [719, 255] on select "which why what whether" at bounding box center [718, 260] width 53 height 13
click at [557, 329] on button "Verify" at bounding box center [459, 329] width 633 height 18
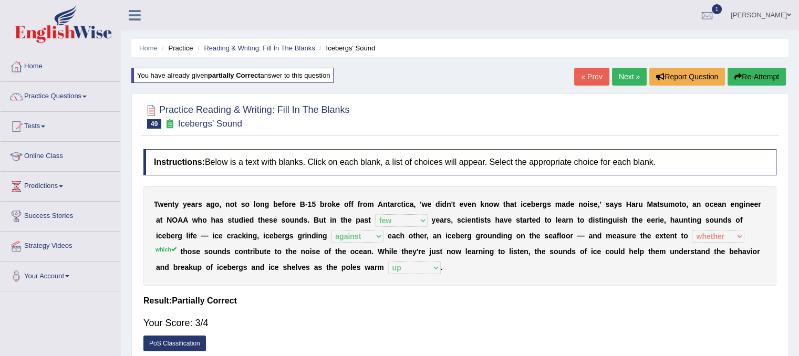
click at [622, 75] on link "Next »" at bounding box center [629, 77] width 35 height 18
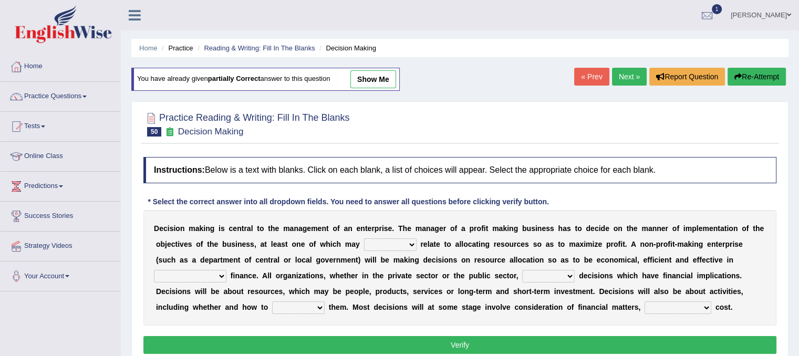
click at [412, 238] on select "better well best thereby" at bounding box center [390, 244] width 53 height 13
select select "best"
click at [364, 238] on select "better well best thereby" at bounding box center [390, 244] width 53 height 13
click at [222, 274] on select "its use of its using of using of accordance with" at bounding box center [190, 276] width 72 height 13
select select "accordance with"
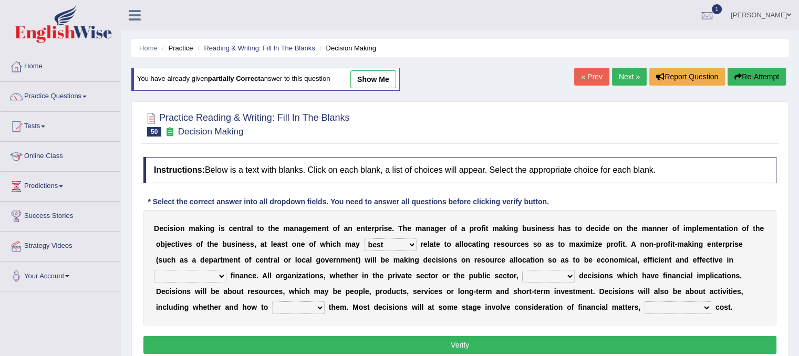
click at [154, 270] on select "its use of its using of using of accordance with" at bounding box center [190, 276] width 72 height 13
click at [559, 274] on select "do adapt take beget" at bounding box center [548, 276] width 53 height 13
select select "take"
click at [522, 270] on select "do adapt take beget" at bounding box center [548, 276] width 53 height 13
click at [318, 307] on select "overload overlook undertake underpin" at bounding box center [298, 307] width 53 height 13
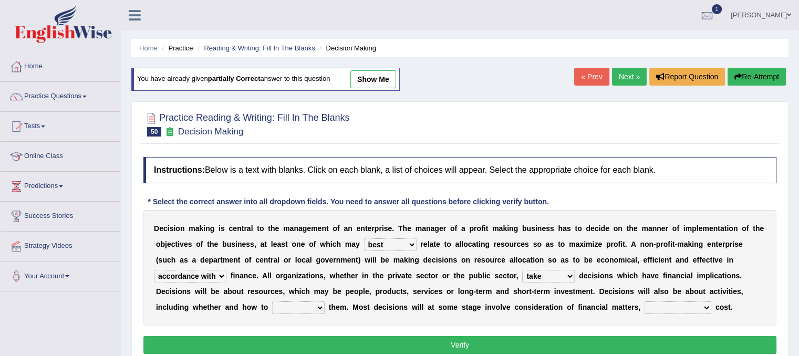
select select "overlook"
click at [272, 301] on select "overload overlook undertake underpin" at bounding box center [298, 307] width 53 height 13
click at [693, 303] on select "eventually consequently particularly spontaneously" at bounding box center [677, 307] width 67 height 13
select select "spontaneously"
click at [644, 301] on select "eventually consequently particularly spontaneously" at bounding box center [677, 307] width 67 height 13
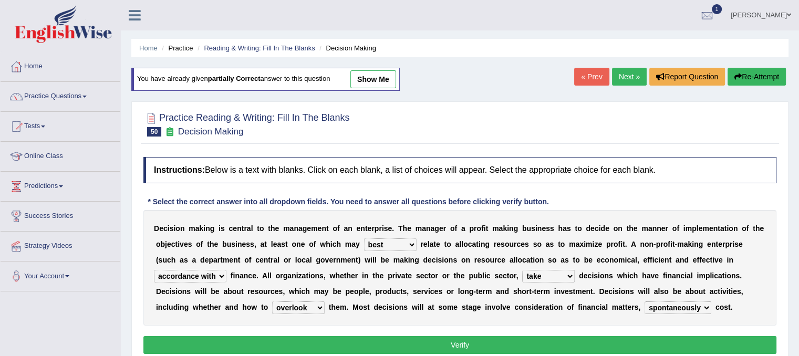
click at [580, 339] on button "Verify" at bounding box center [459, 345] width 633 height 18
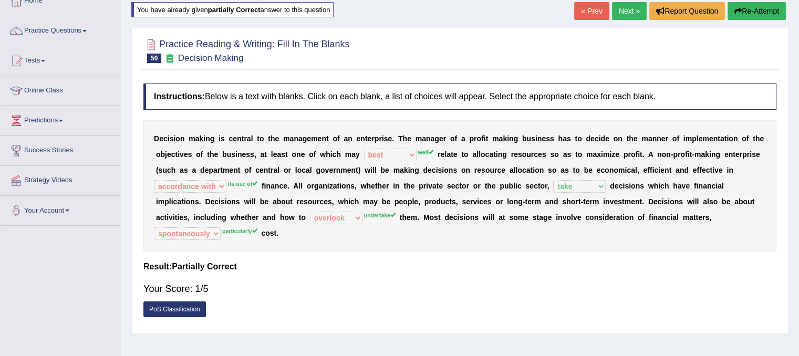
scroll to position [67, 0]
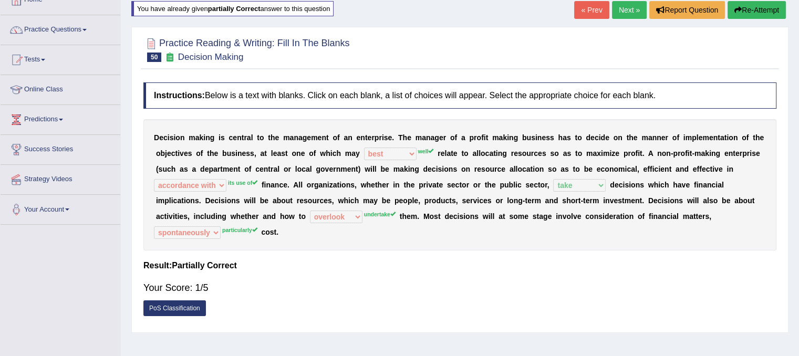
click at [634, 11] on link "Next »" at bounding box center [629, 10] width 35 height 18
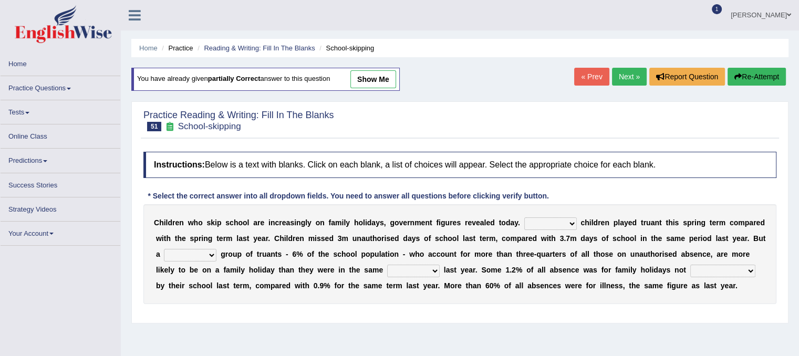
click at [554, 222] on select "Same More Fewer Less" at bounding box center [550, 223] width 53 height 13
select select "Less"
click at [524, 217] on select "Same More Fewer Less" at bounding box center [550, 223] width 53 height 13
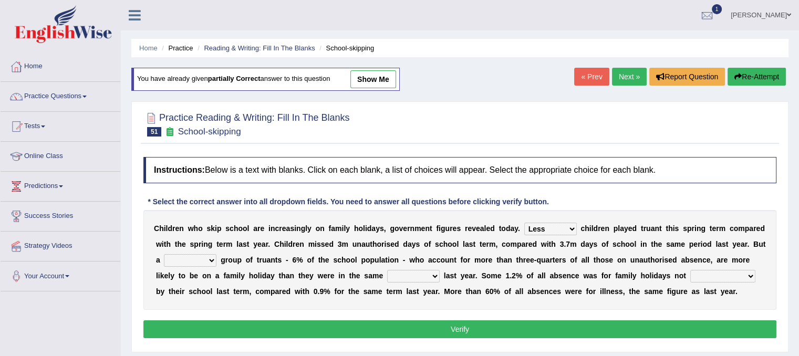
click at [211, 258] on select "mere hardcore residual flimsy" at bounding box center [190, 260] width 53 height 13
select select "mere"
click at [164, 254] on select "mere hardcore residual flimsy" at bounding box center [190, 260] width 53 height 13
click at [434, 274] on select "time span period duration" at bounding box center [413, 276] width 53 height 13
select select "time"
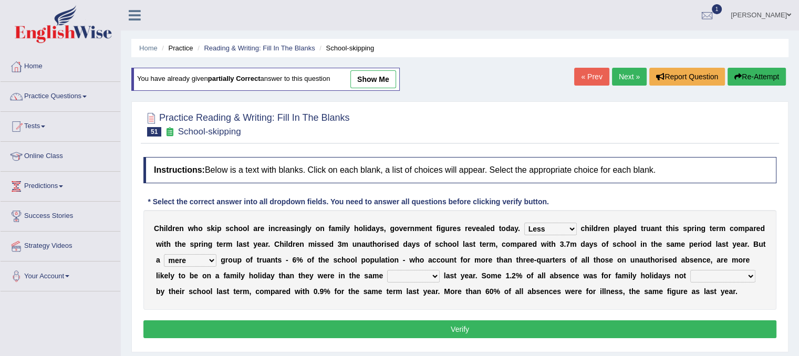
click at [387, 270] on select "time span period duration" at bounding box center [413, 276] width 53 height 13
click at [706, 276] on select "consent recommended agreed contradicted" at bounding box center [722, 276] width 65 height 13
select select "recommended"
click at [690, 270] on select "consent recommended agreed contradicted" at bounding box center [722, 276] width 65 height 13
click at [425, 275] on select "time span period duration" at bounding box center [413, 276] width 53 height 13
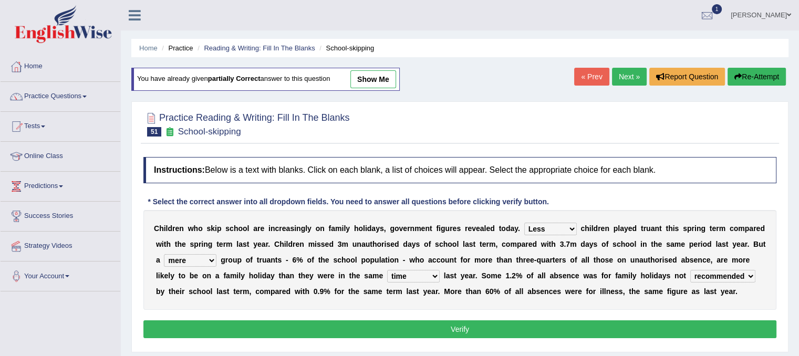
select select "period"
click at [387, 270] on select "time span period duration" at bounding box center [413, 276] width 53 height 13
click at [518, 330] on button "Verify" at bounding box center [459, 329] width 633 height 18
